Goal: Task Accomplishment & Management: Complete application form

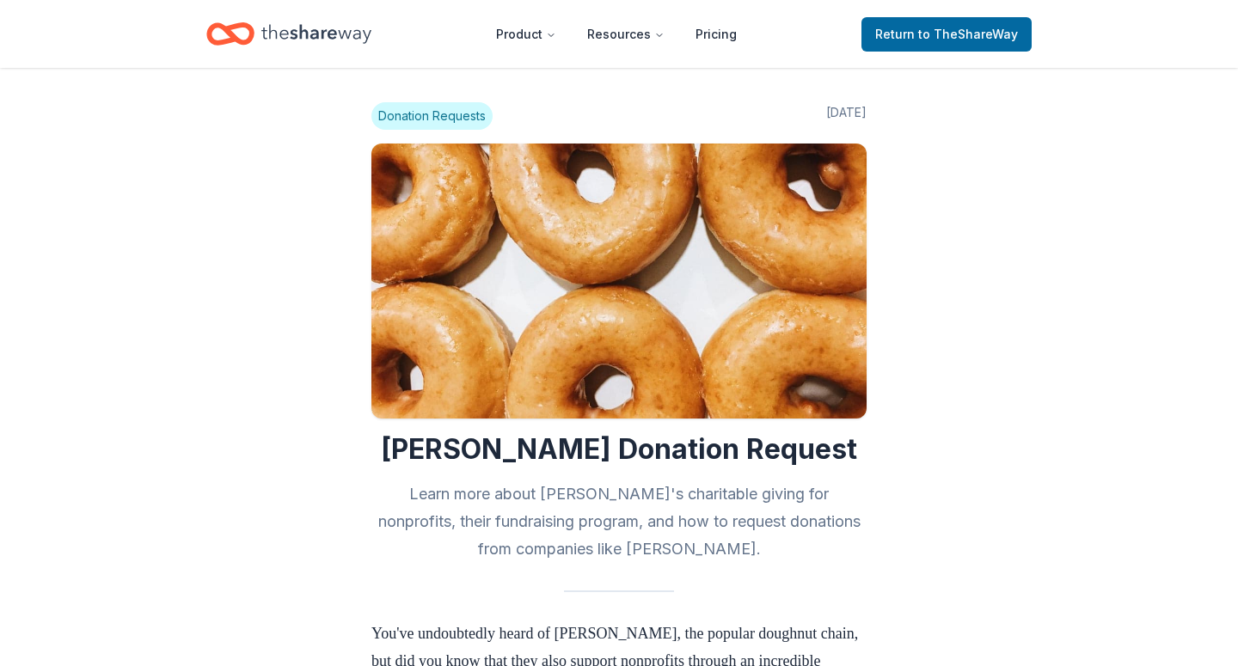
click at [254, 21] on icon "Home" at bounding box center [230, 34] width 48 height 40
click at [286, 36] on icon "Home" at bounding box center [316, 33] width 110 height 35
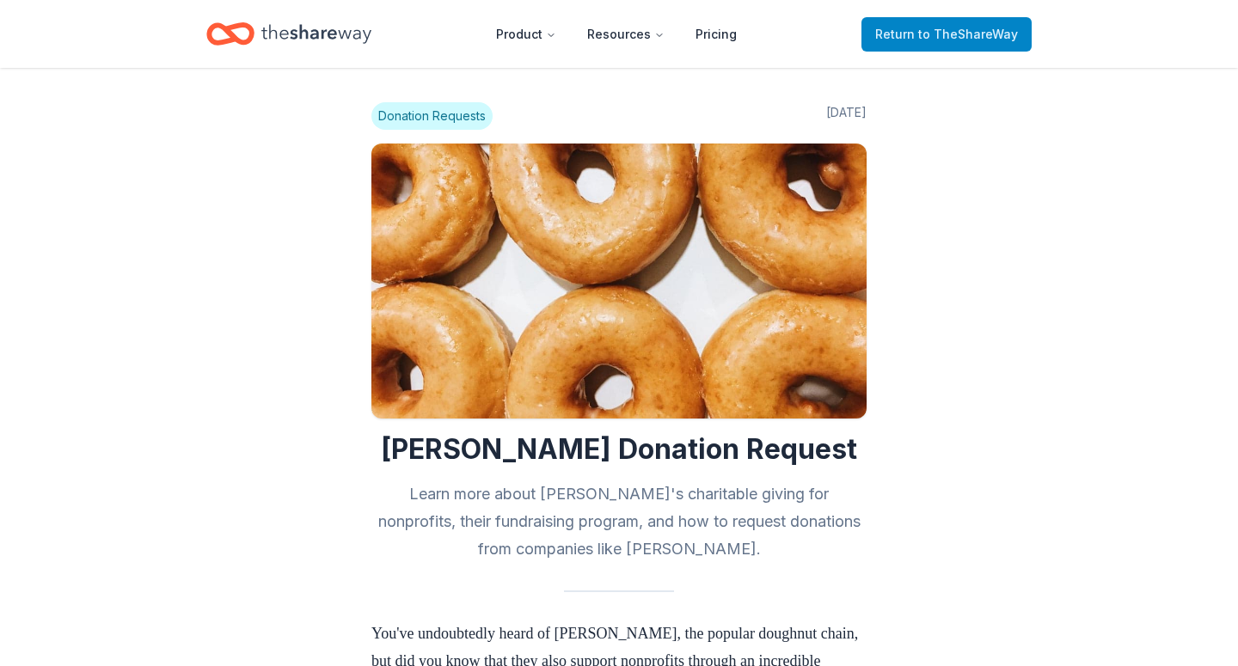
click at [911, 26] on span "Return to TheShareWay" at bounding box center [946, 34] width 143 height 21
click at [947, 24] on span "Return to TheShareWay" at bounding box center [946, 34] width 143 height 21
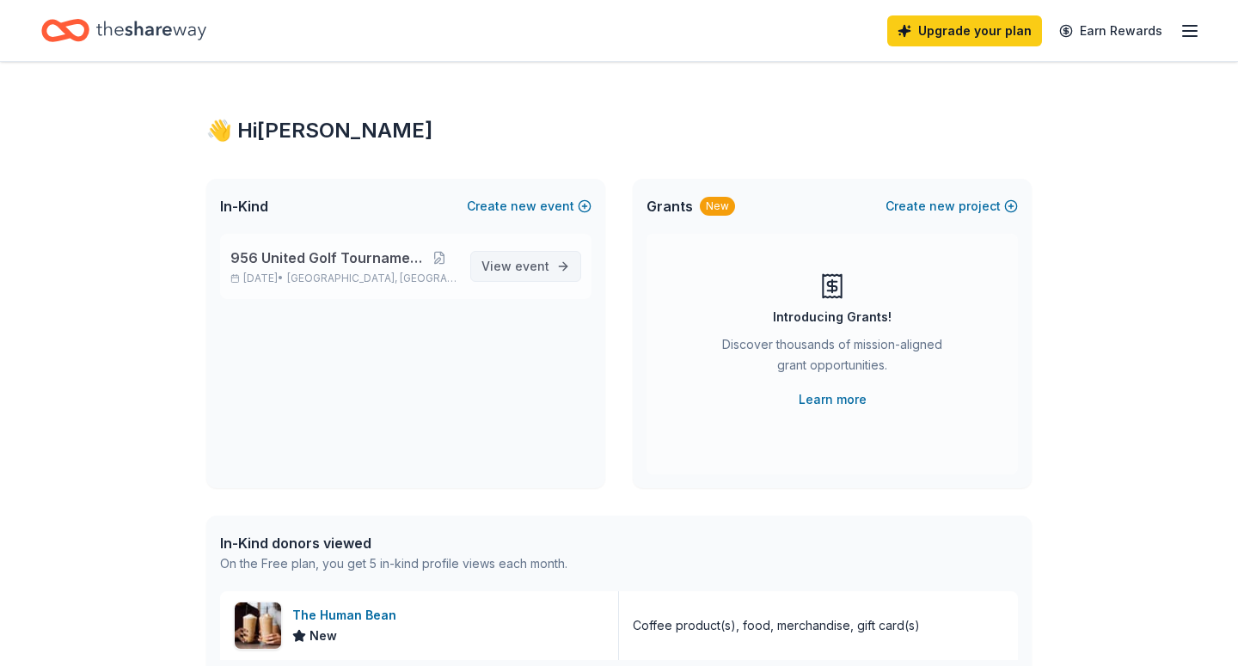
click at [542, 267] on span "event" at bounding box center [532, 266] width 34 height 15
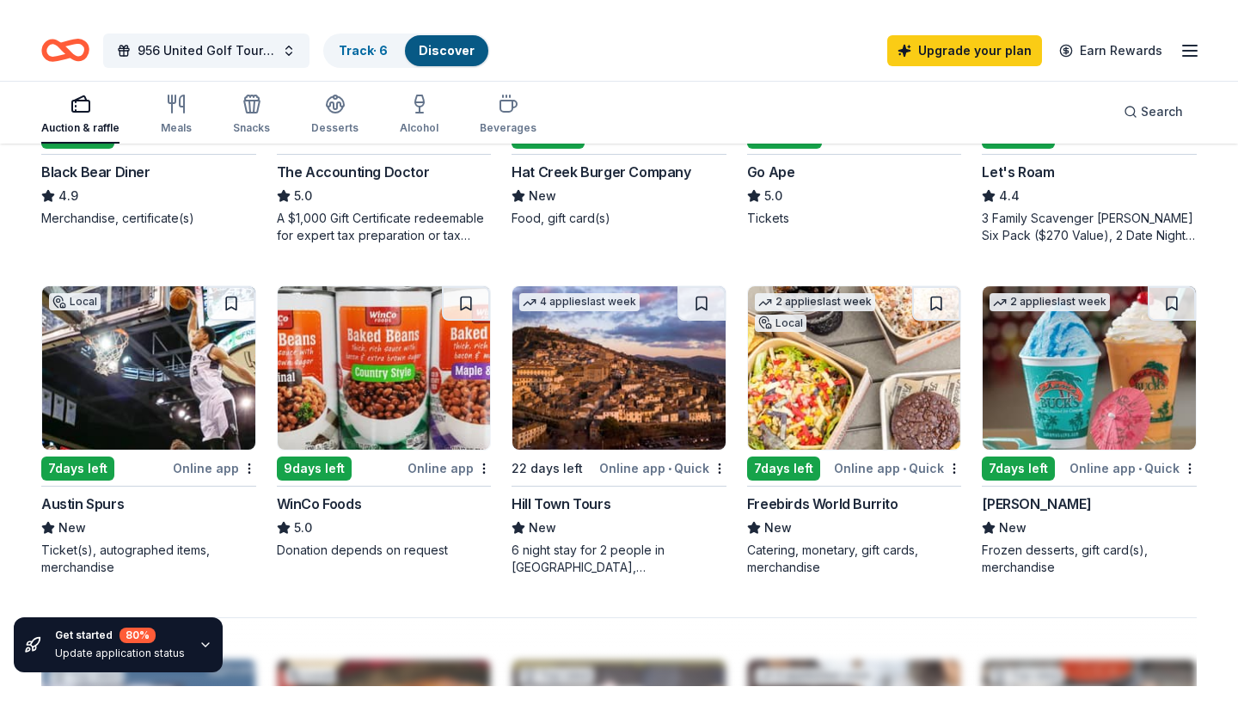
scroll to position [1030, 0]
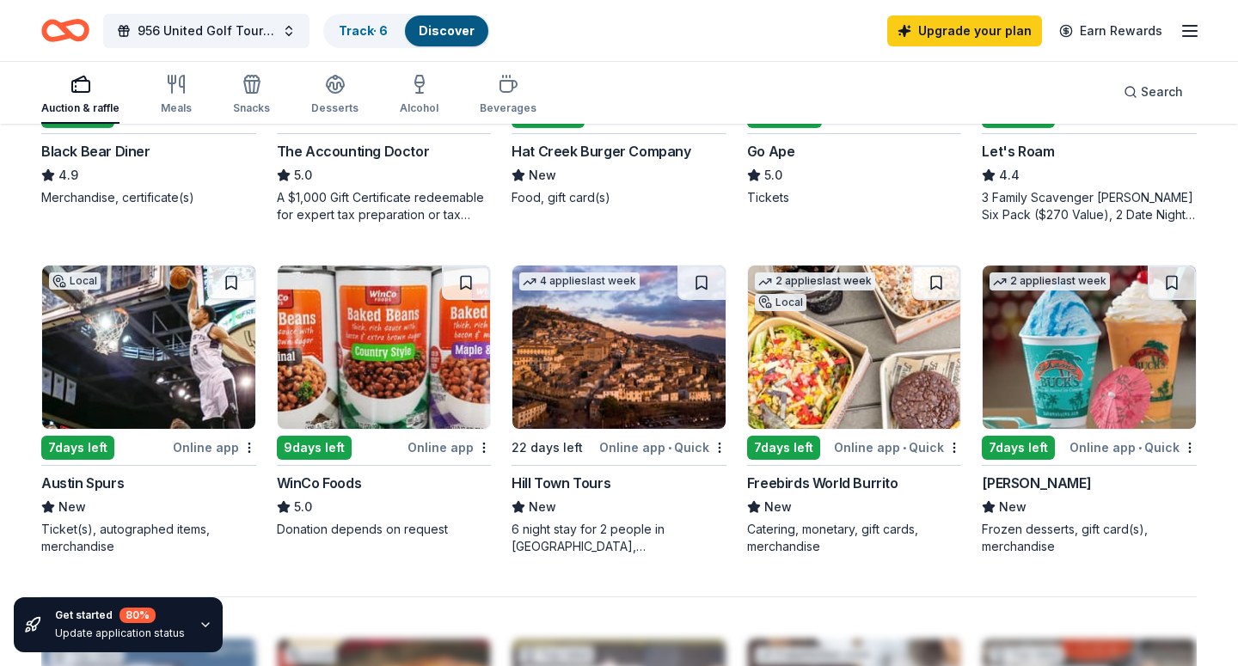
click at [138, 394] on img at bounding box center [148, 347] width 213 height 163
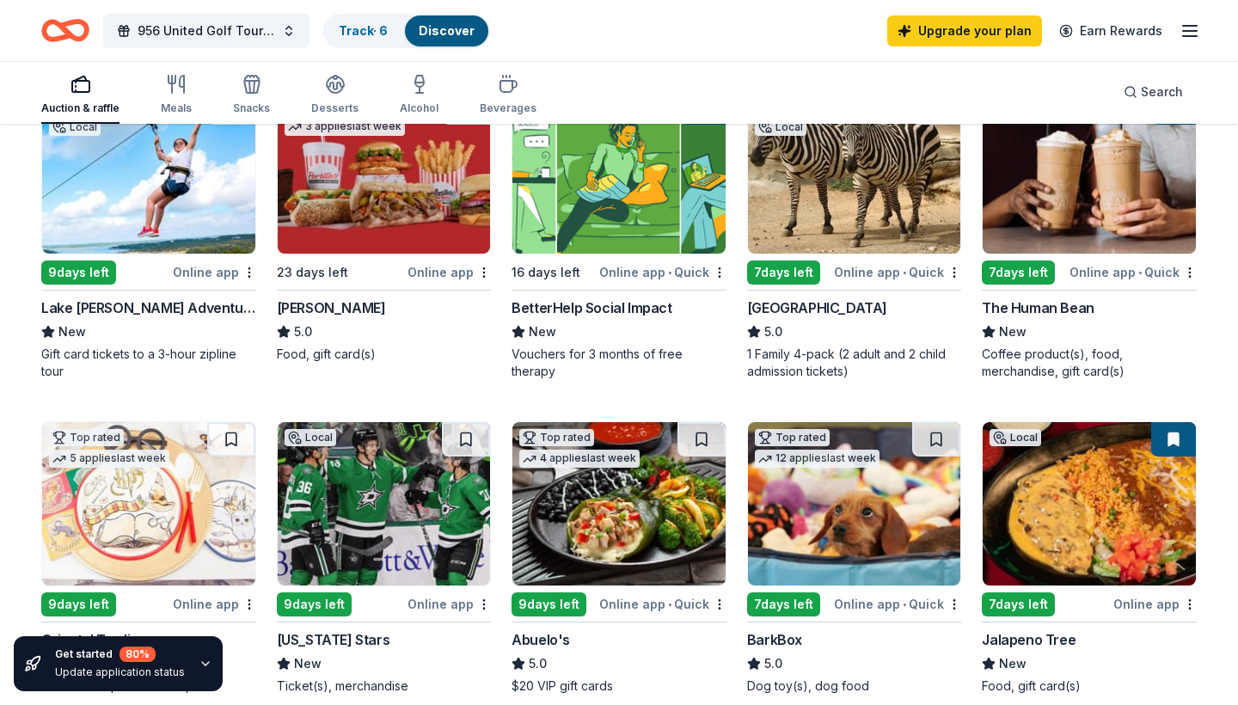
scroll to position [155, 0]
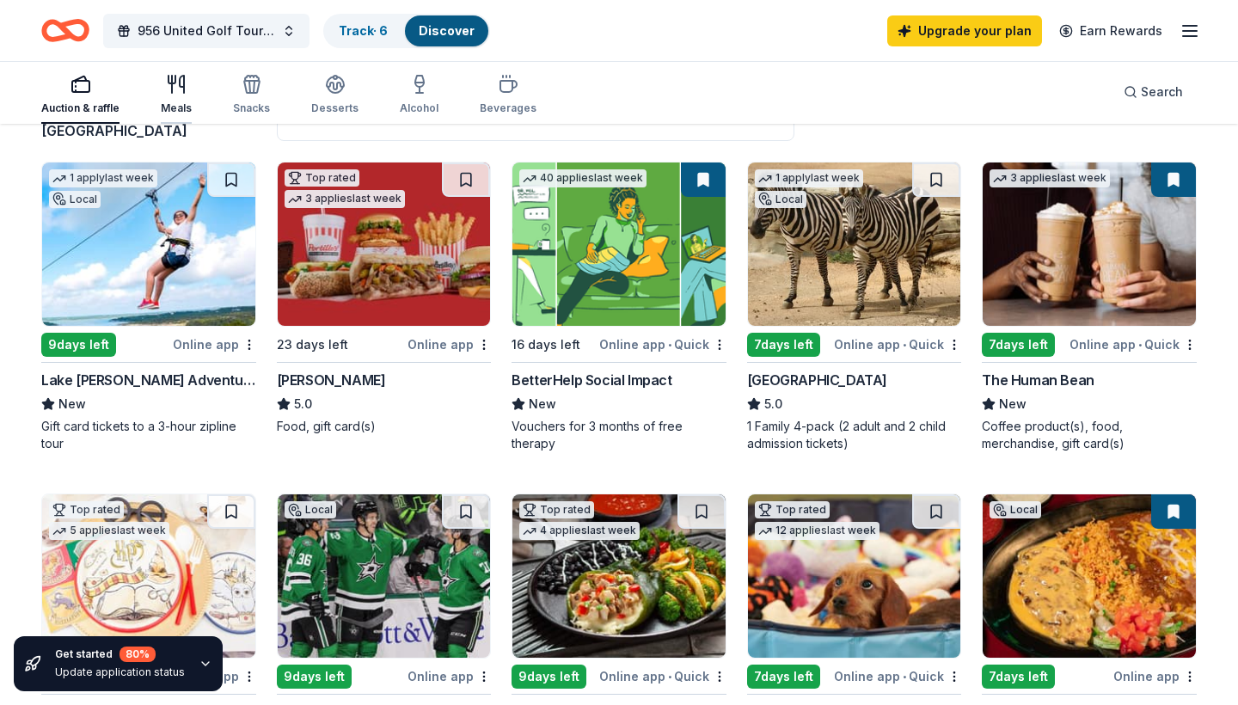
click at [166, 85] on icon "button" at bounding box center [176, 84] width 21 height 21
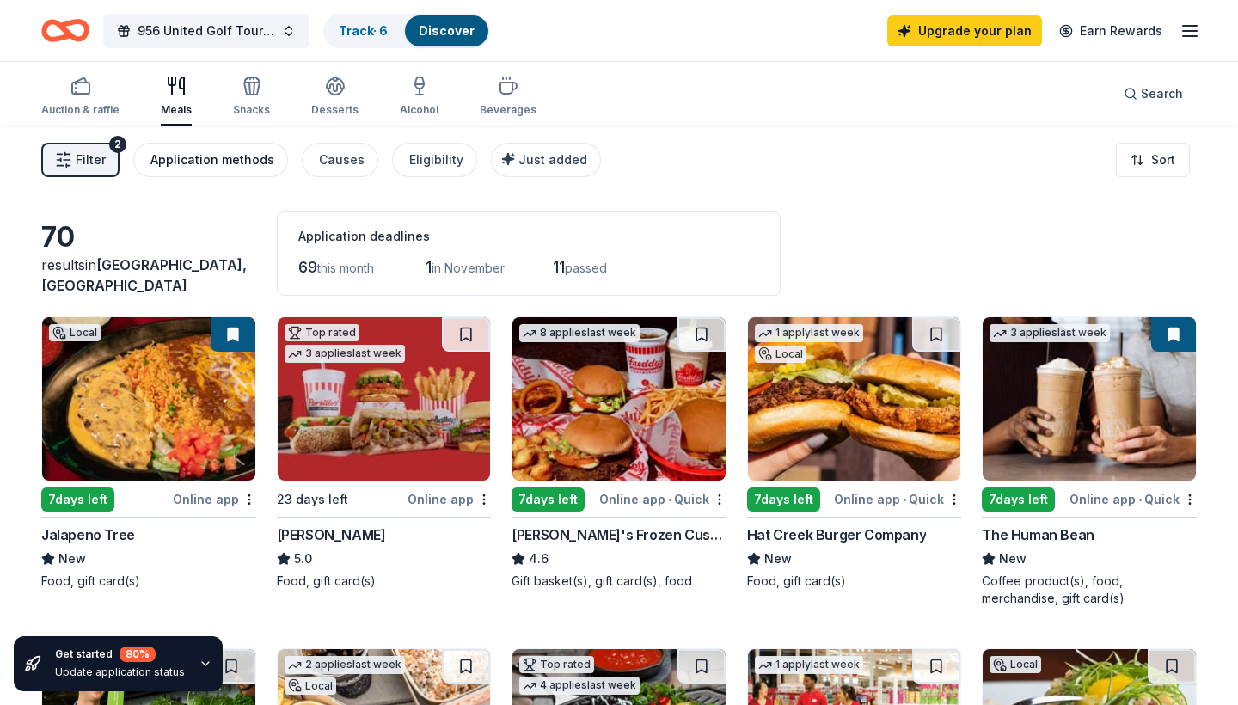
click at [229, 156] on div "Application methods" at bounding box center [212, 160] width 124 height 21
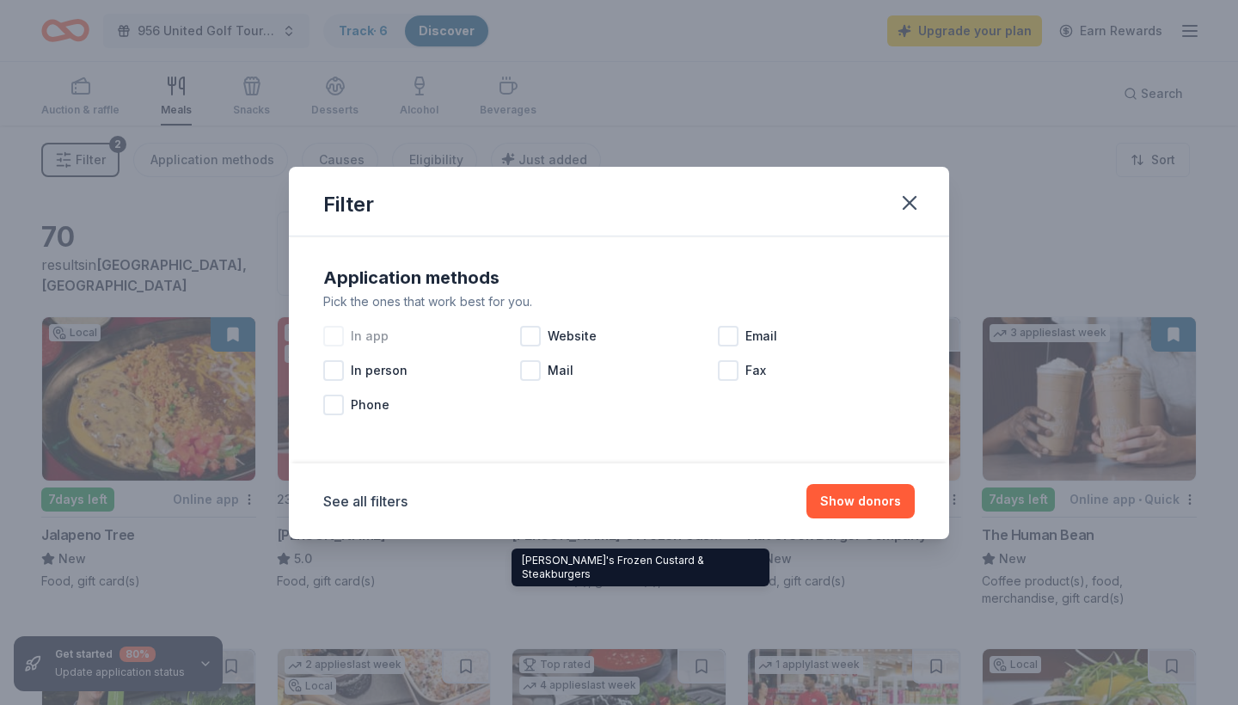
click at [360, 340] on span "In app" at bounding box center [370, 336] width 38 height 21
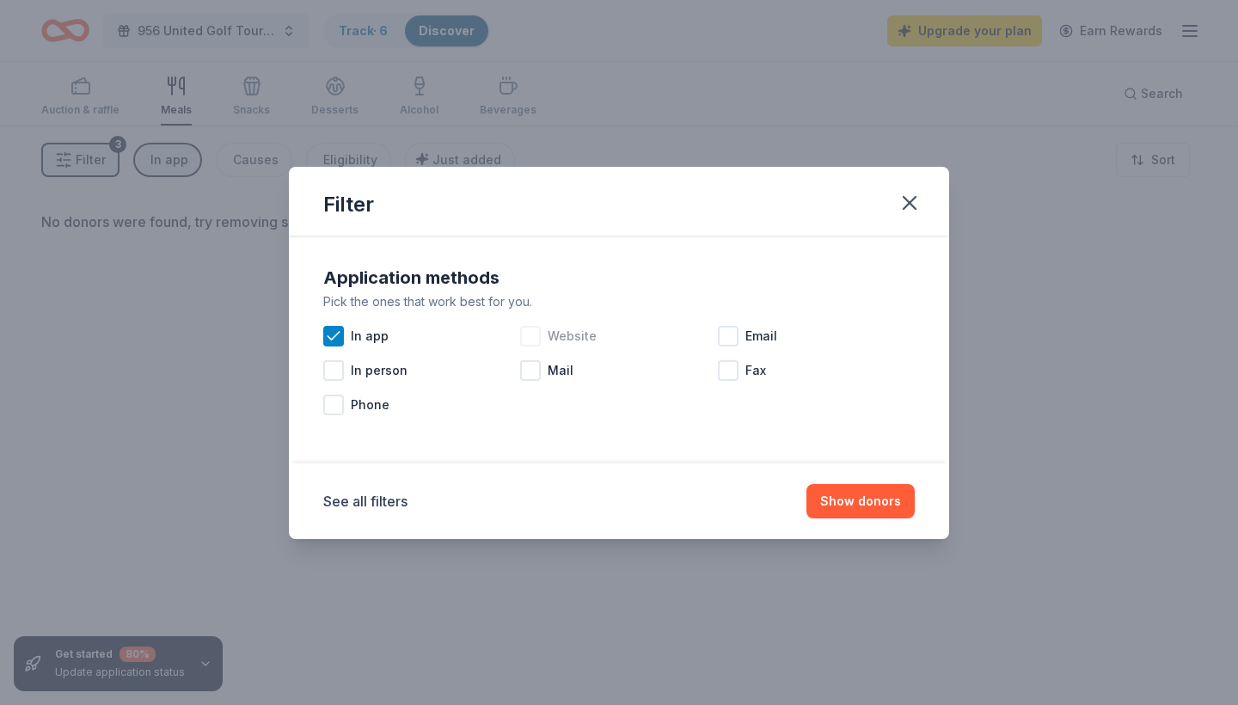
click at [531, 341] on div at bounding box center [530, 336] width 21 height 21
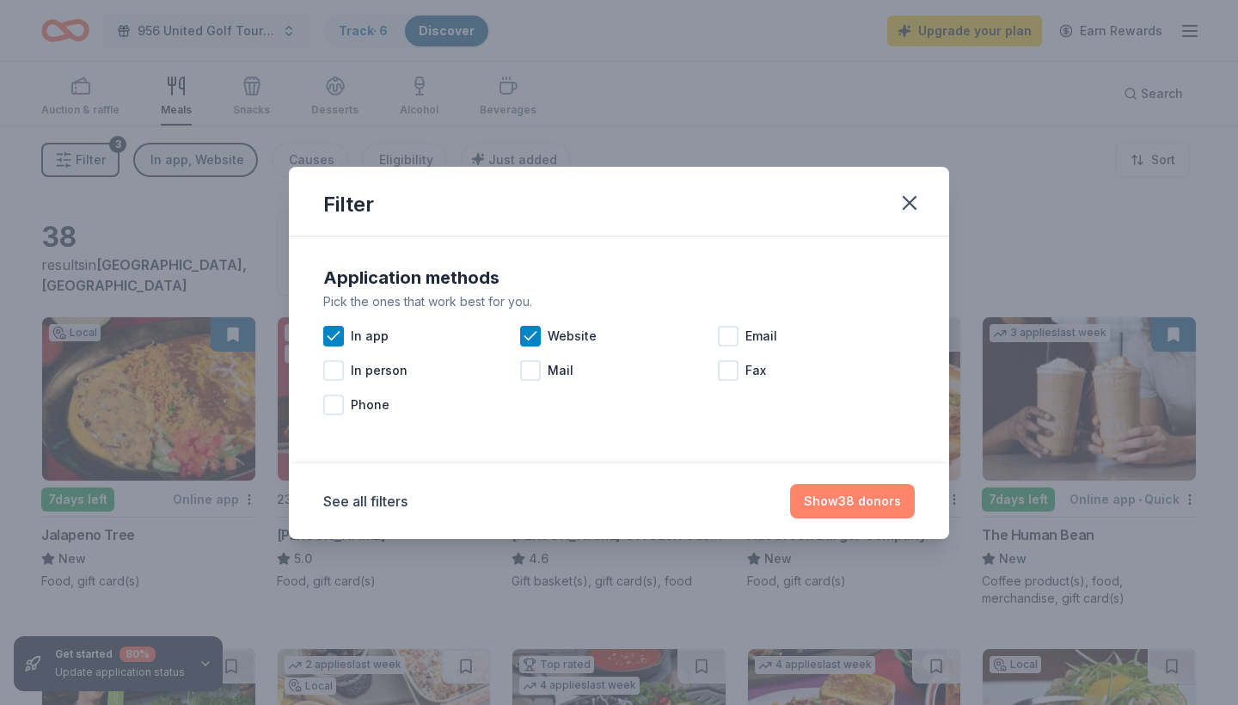
click at [844, 504] on button "Show 38 donors" at bounding box center [852, 501] width 125 height 34
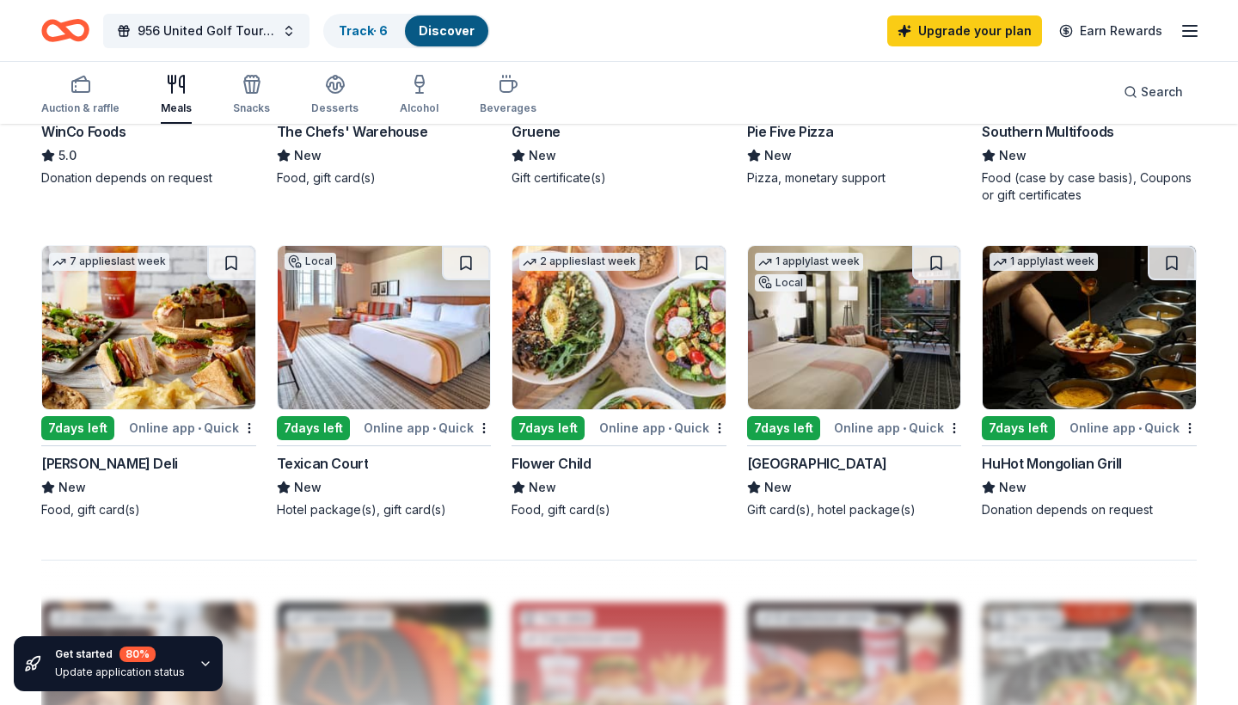
scroll to position [1069, 0]
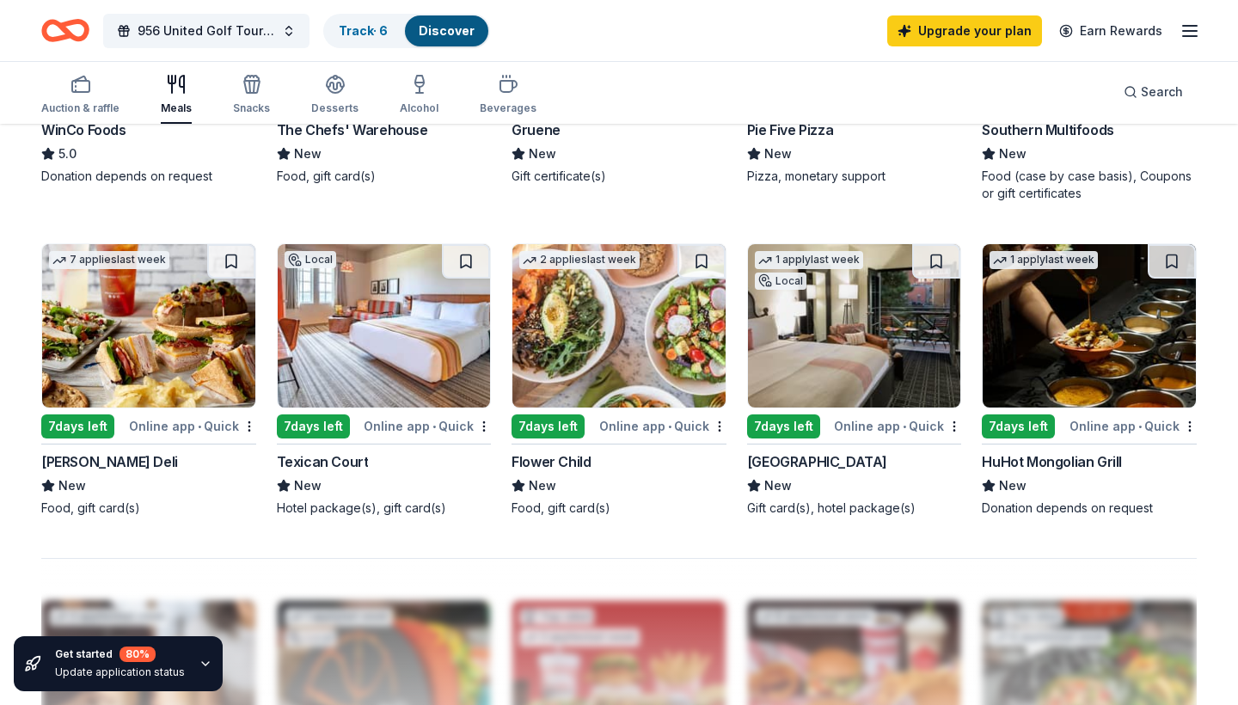
click at [149, 375] on img at bounding box center [148, 325] width 213 height 163
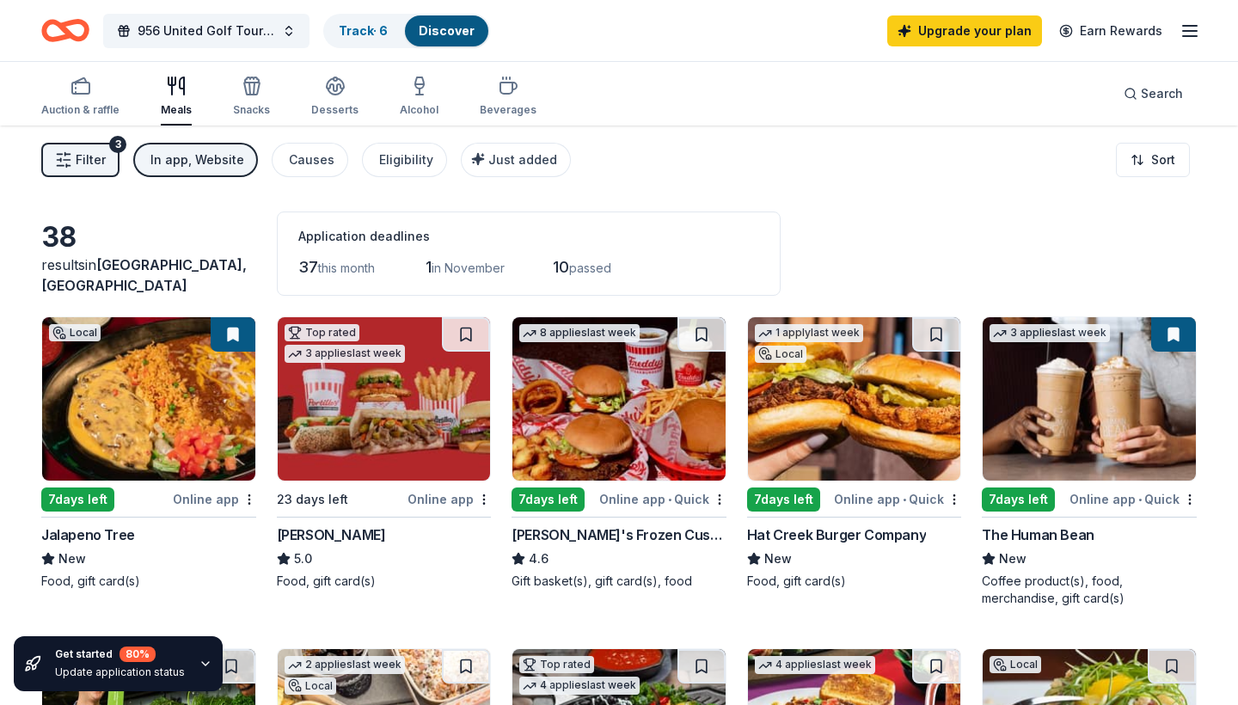
scroll to position [0, 0]
click at [487, 94] on div "button" at bounding box center [508, 86] width 57 height 21
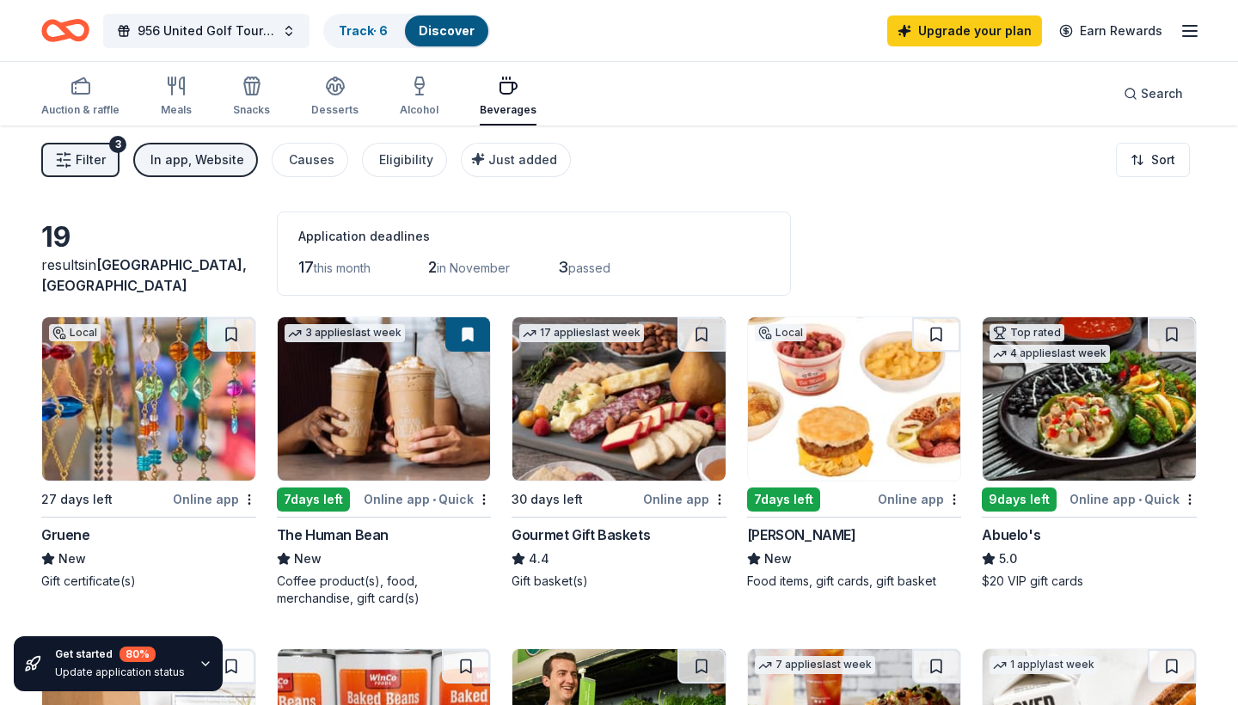
click at [304, 106] on div "Auction & raffle Meals Snacks Desserts Alcohol Beverages" at bounding box center [288, 97] width 495 height 57
click at [328, 93] on icon "button" at bounding box center [335, 92] width 15 height 6
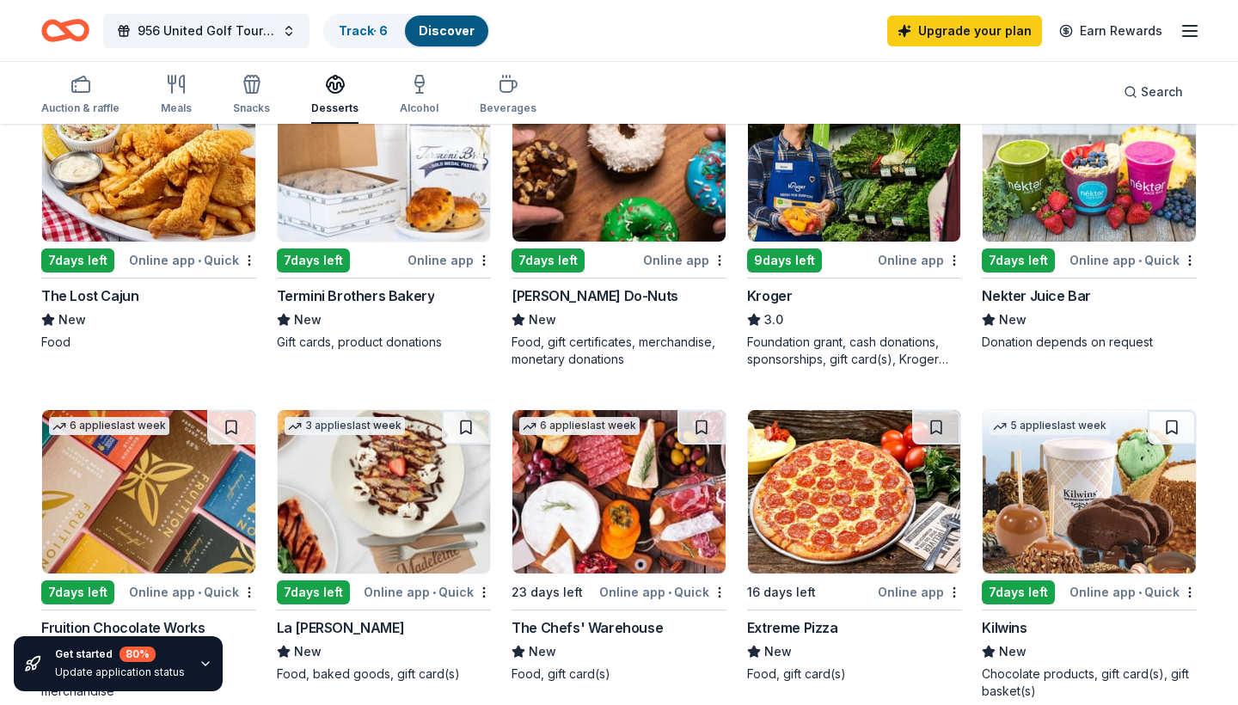
scroll to position [903, 0]
click at [586, 223] on img at bounding box center [618, 159] width 213 height 163
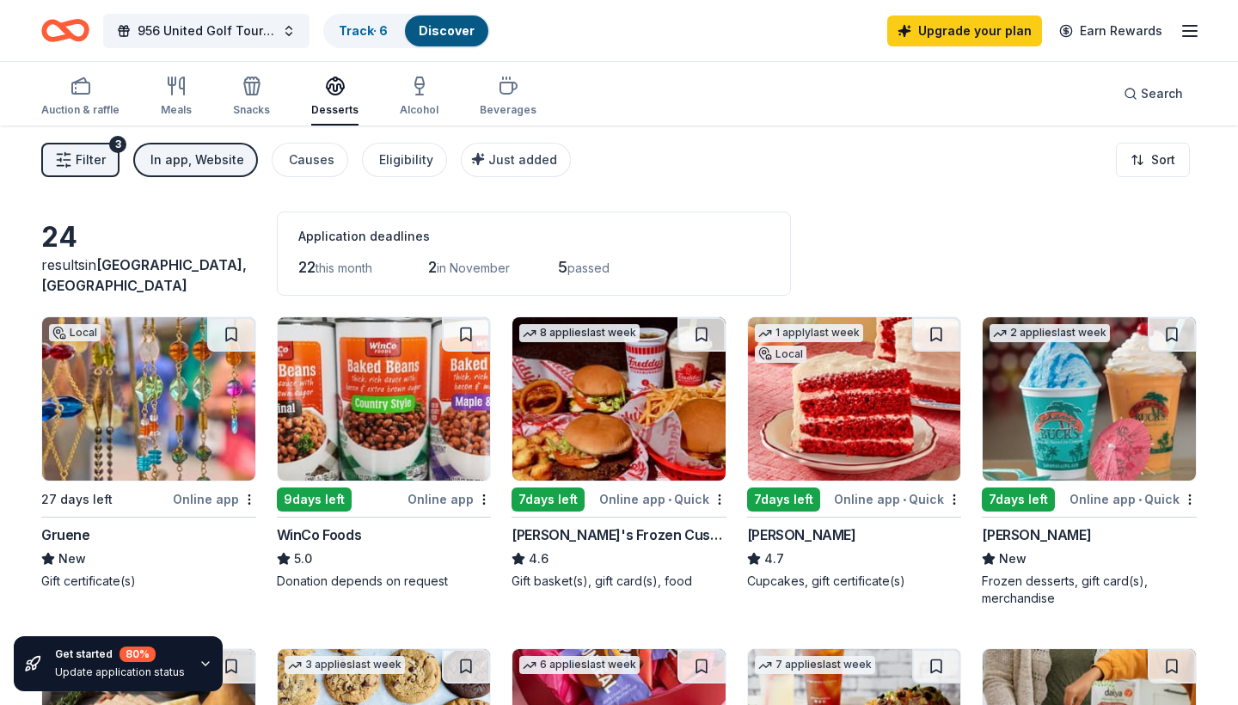
scroll to position [0, 0]
click at [1186, 34] on icon "button" at bounding box center [1190, 31] width 21 height 21
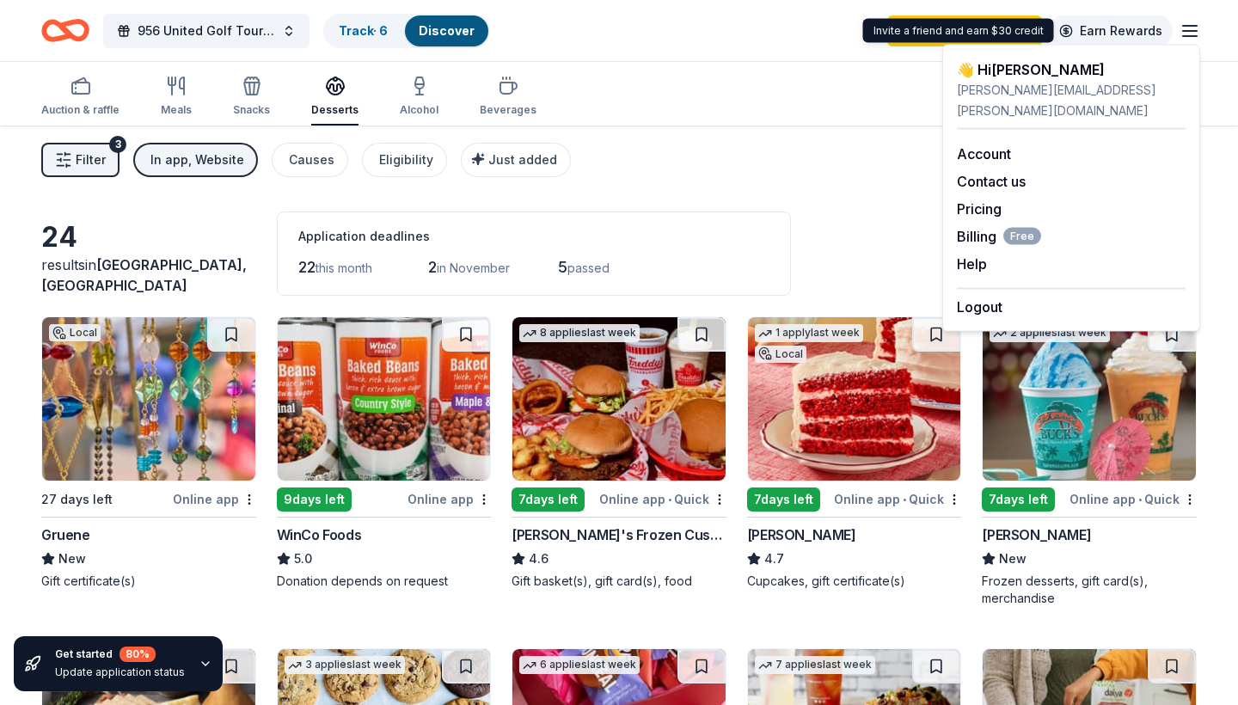
click at [1132, 35] on link "Earn Rewards" at bounding box center [1111, 30] width 124 height 31
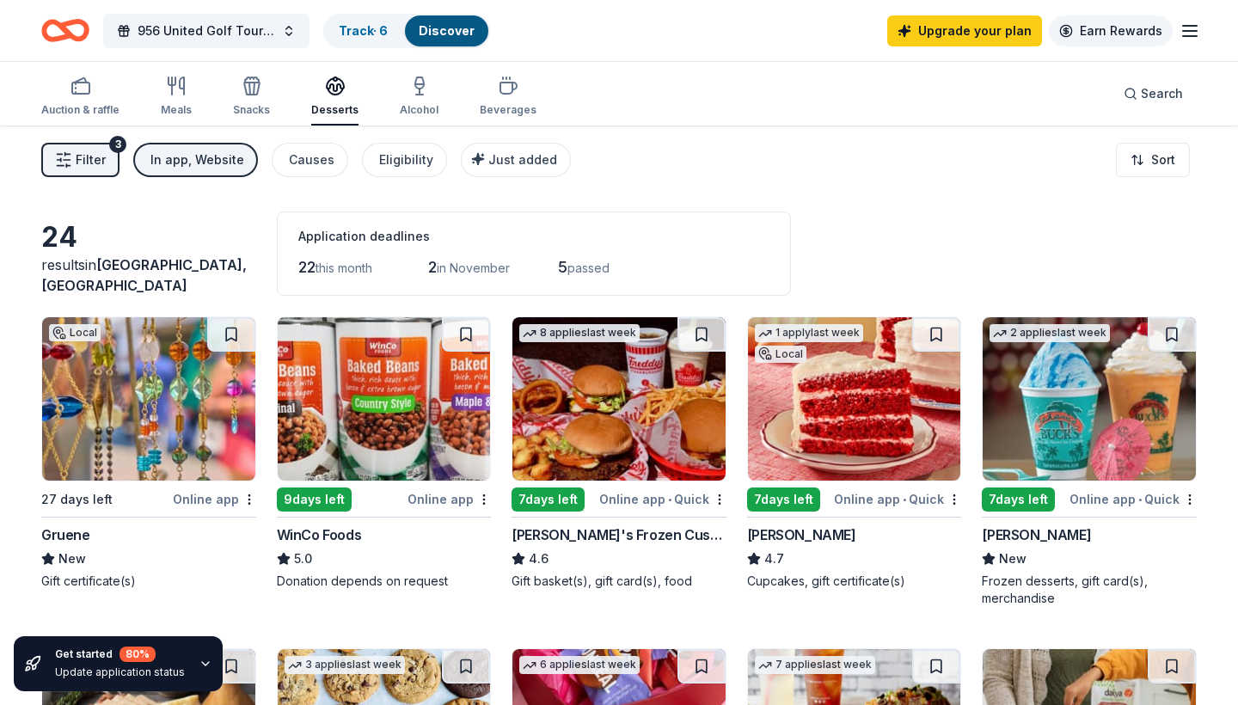
click at [1132, 35] on link "Earn Rewards" at bounding box center [1111, 30] width 124 height 31
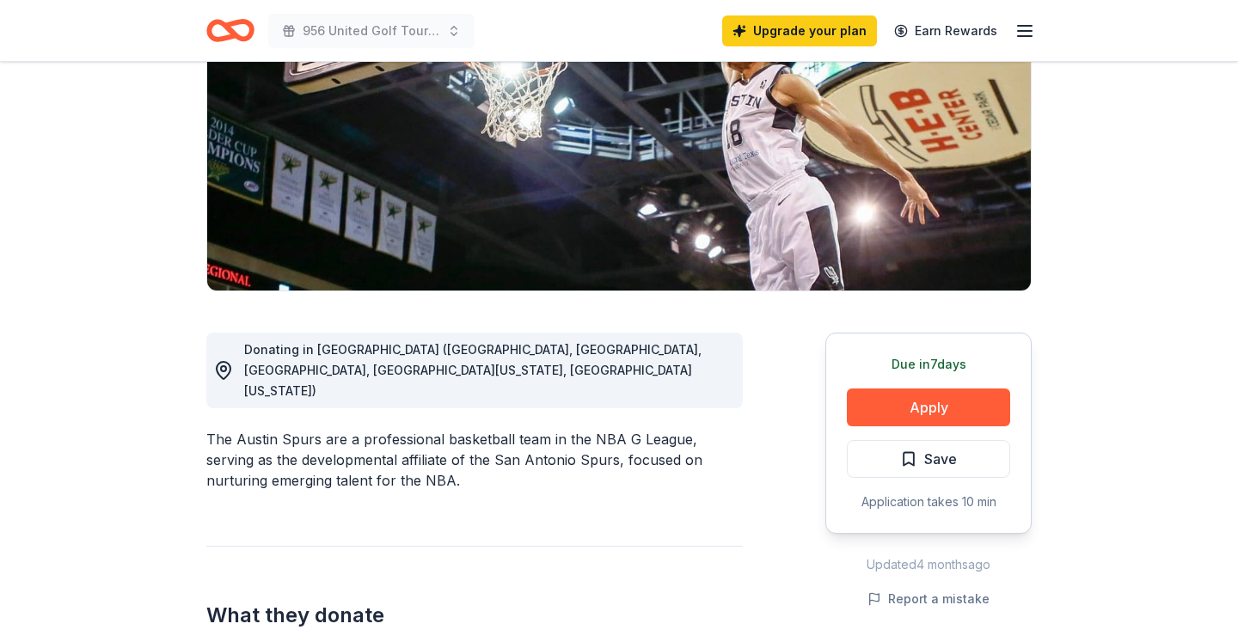
scroll to position [249, 0]
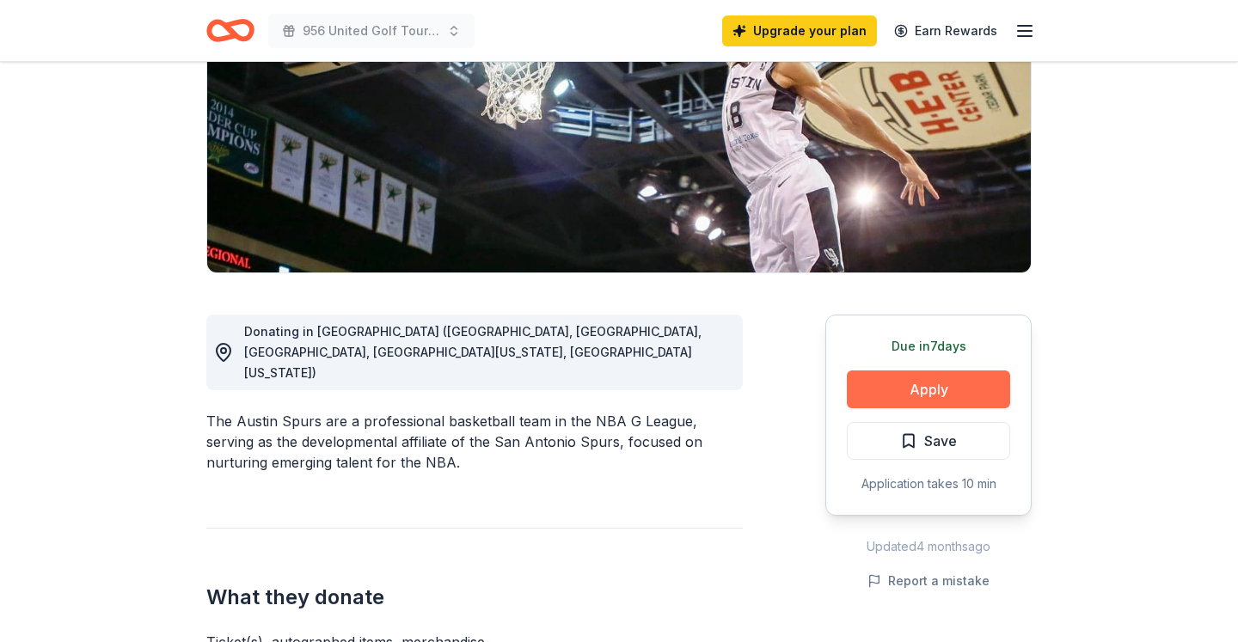
click at [895, 399] on button "Apply" at bounding box center [928, 390] width 163 height 38
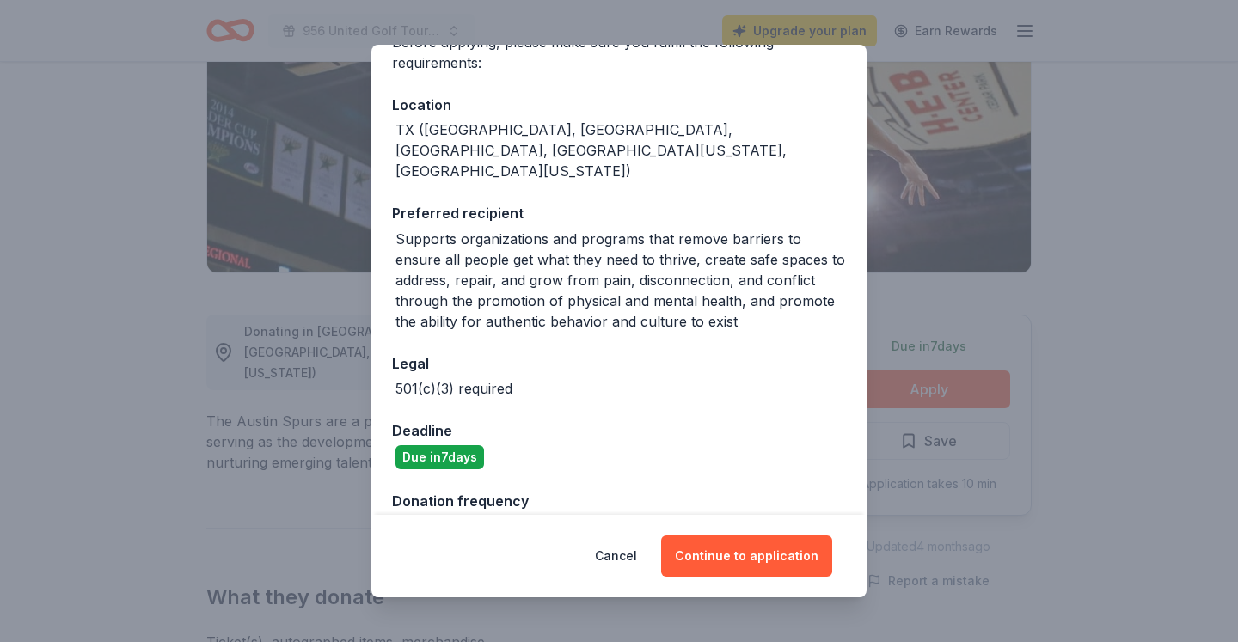
scroll to position [157, 0]
click at [744, 561] on button "Continue to application" at bounding box center [746, 556] width 171 height 41
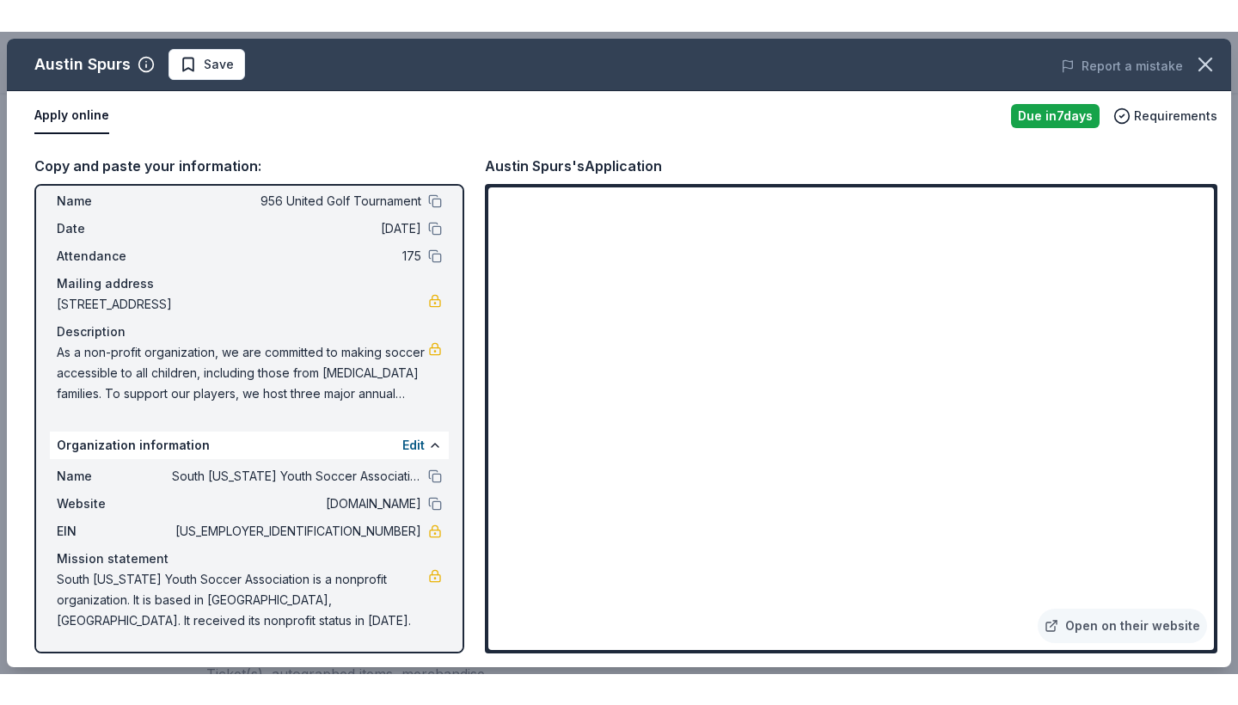
scroll to position [43, 0]
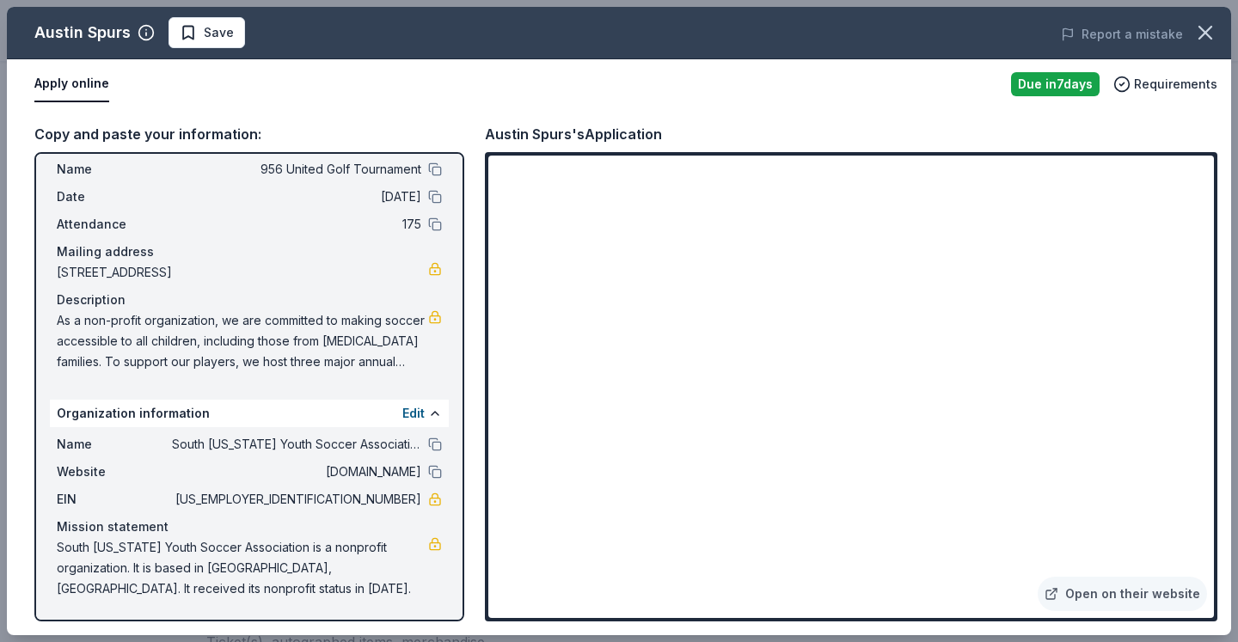
click at [457, 95] on div "Apply online" at bounding box center [515, 84] width 963 height 36
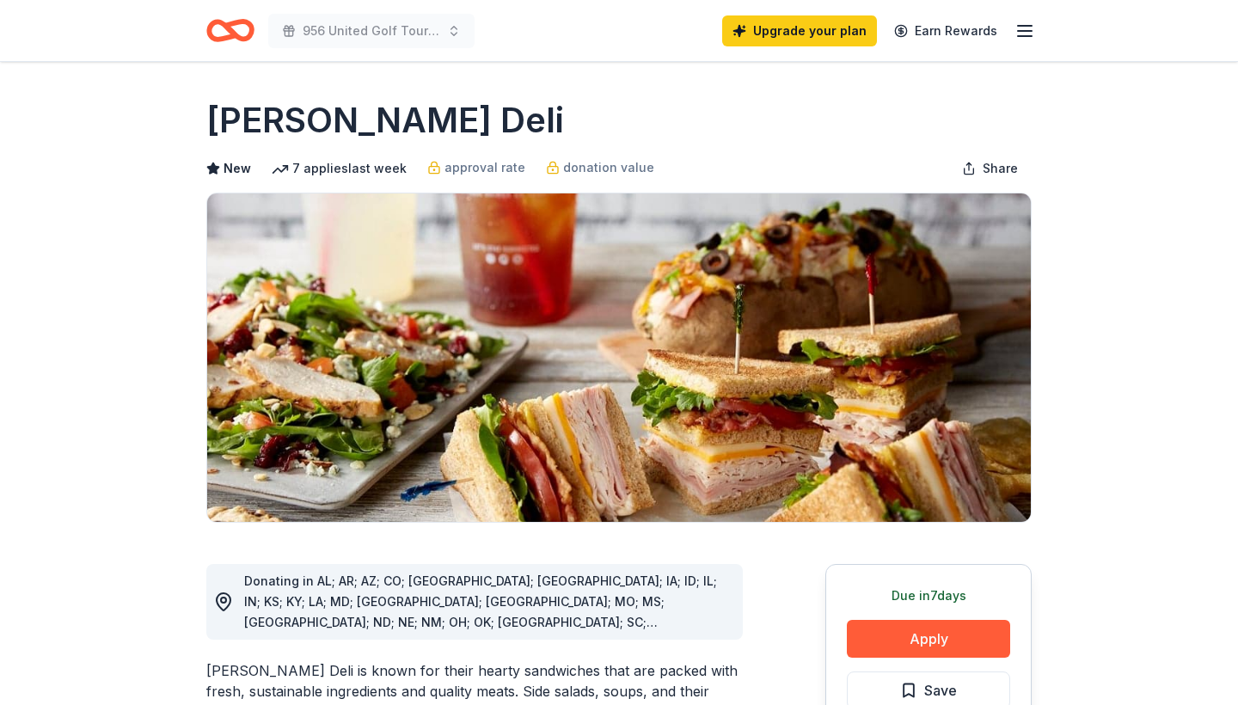
scroll to position [313, 0]
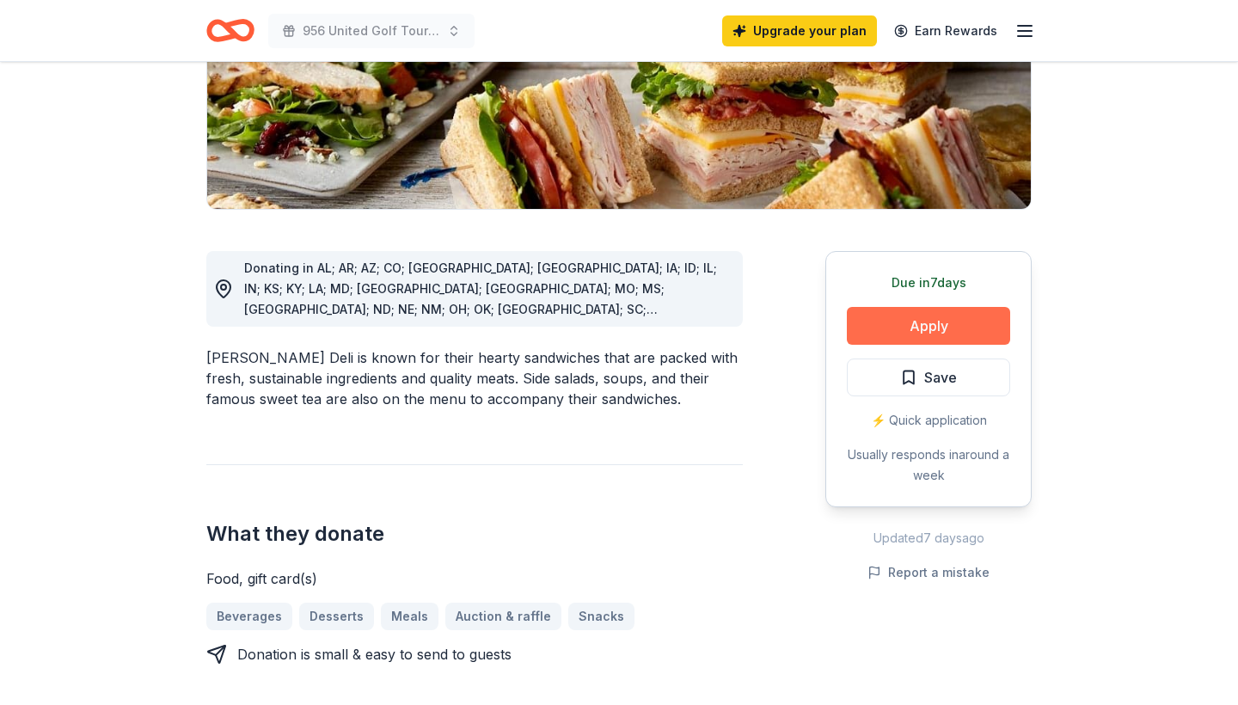
click at [921, 326] on button "Apply" at bounding box center [928, 326] width 163 height 38
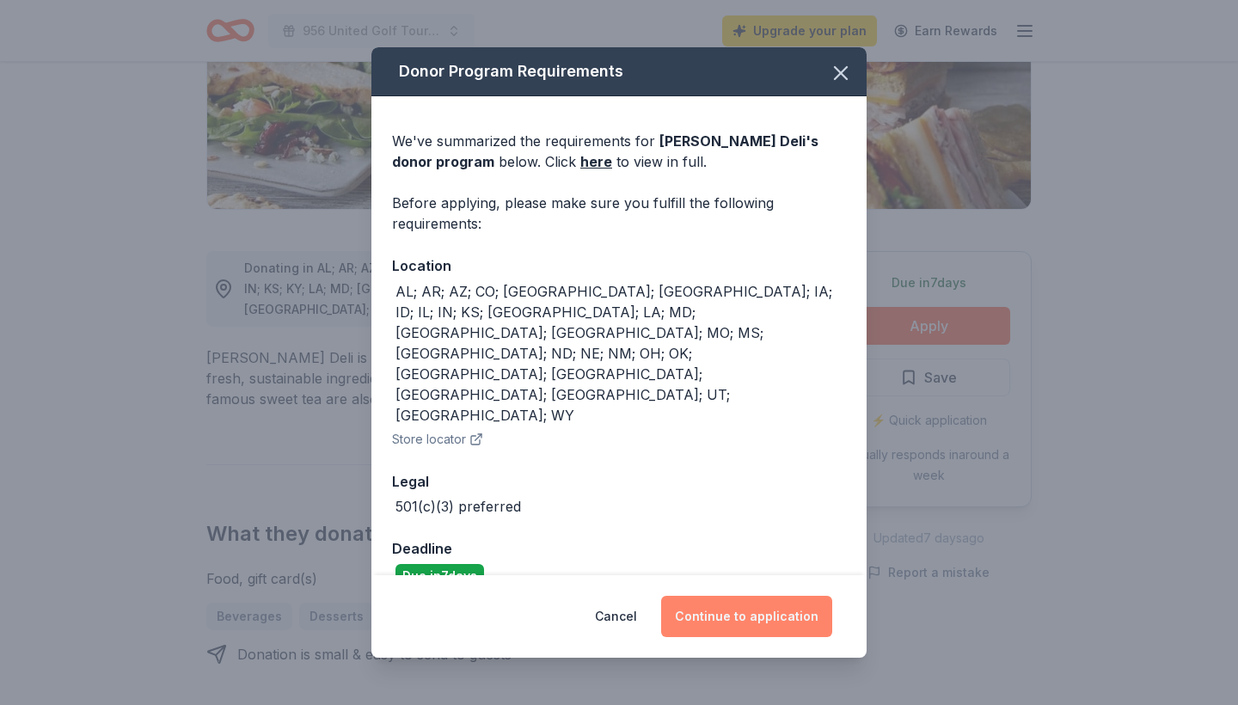
click at [778, 596] on button "Continue to application" at bounding box center [746, 616] width 171 height 41
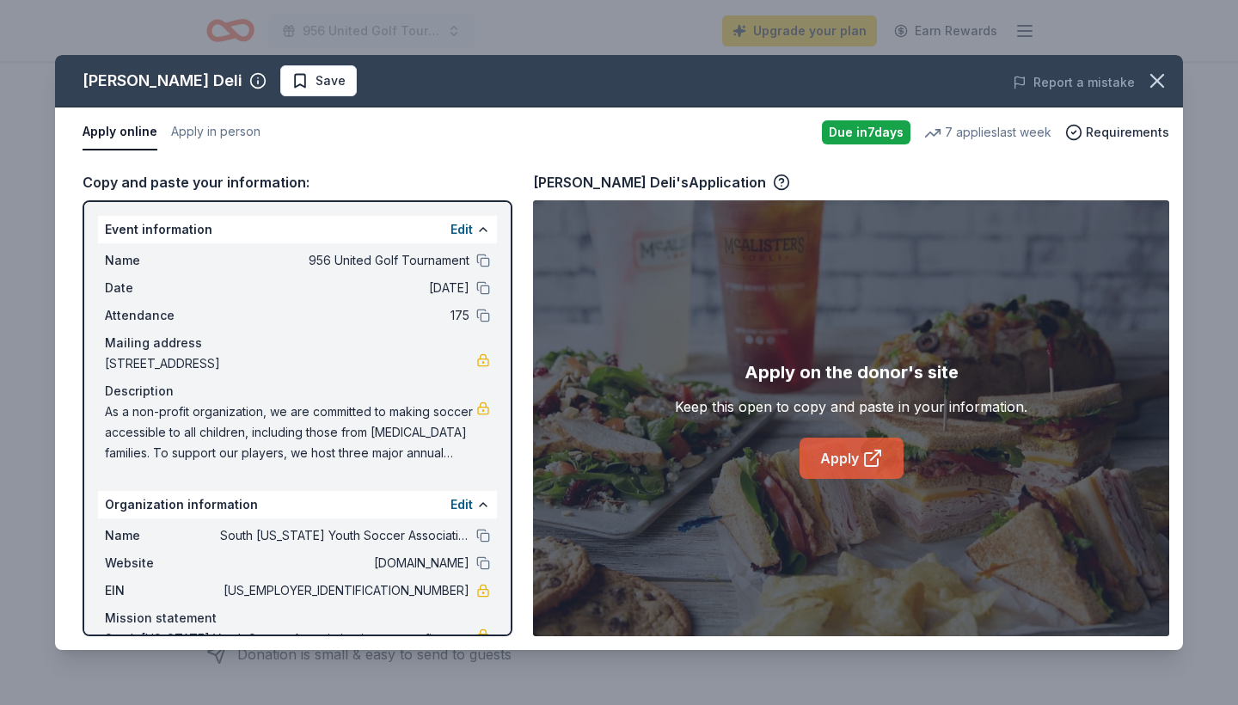
click at [843, 468] on link "Apply" at bounding box center [852, 458] width 104 height 41
click at [1159, 88] on icon "button" at bounding box center [1157, 81] width 24 height 24
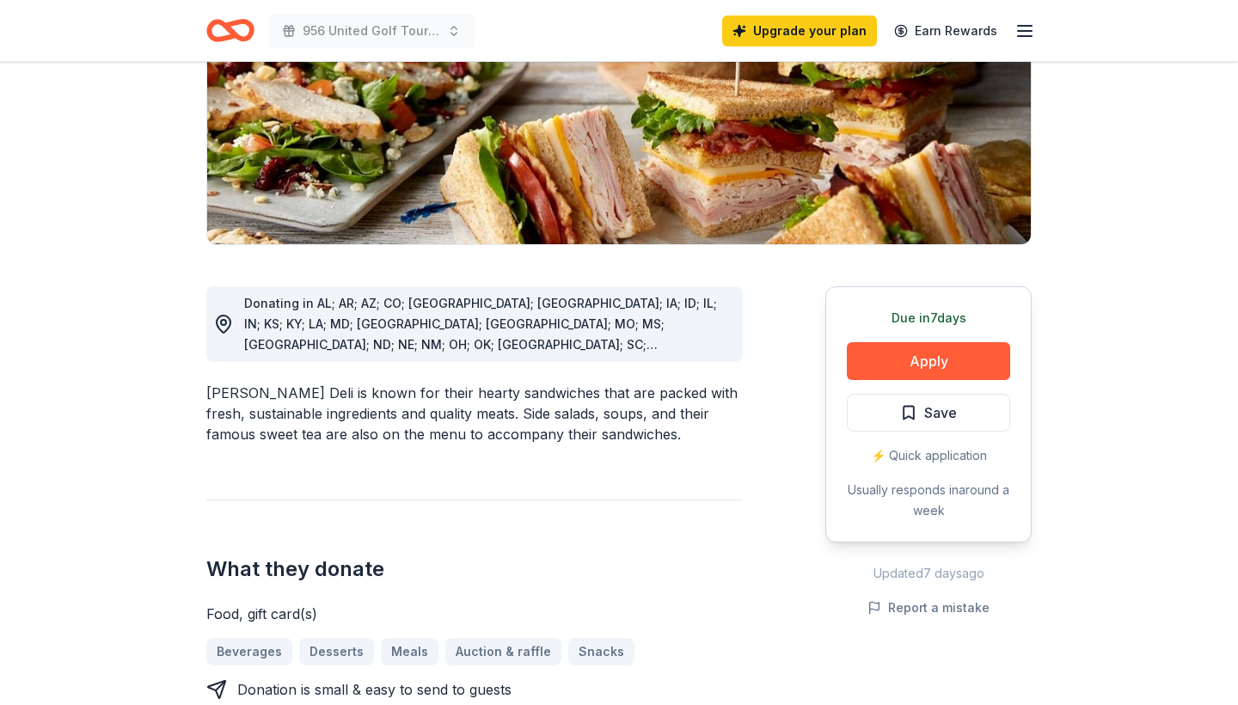
scroll to position [259, 0]
